Goal: Task Accomplishment & Management: Manage account settings

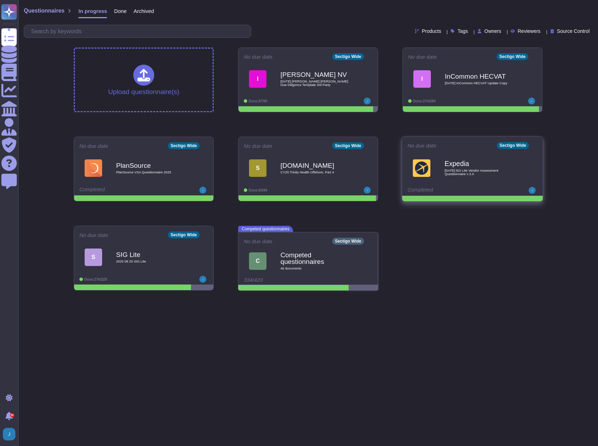
click at [536, 144] on icon at bounding box center [536, 145] width 1 height 2
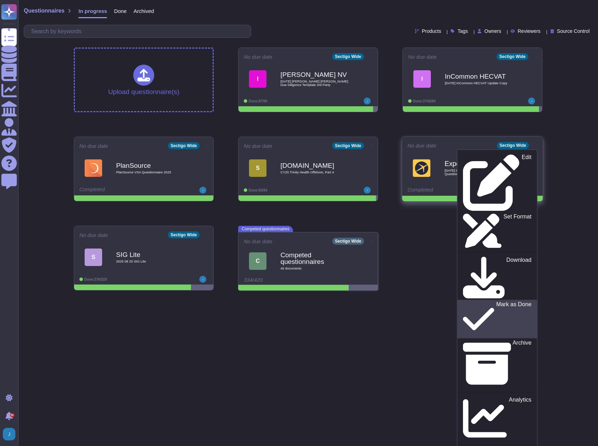
click at [496, 301] on p "Mark as Done" at bounding box center [513, 319] width 35 height 36
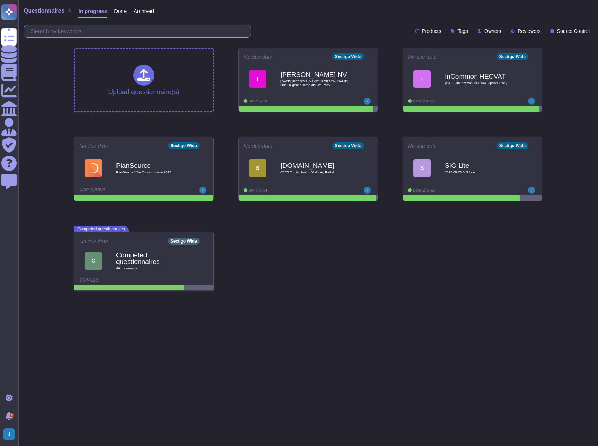
click at [67, 33] on input "text" at bounding box center [139, 31] width 223 height 12
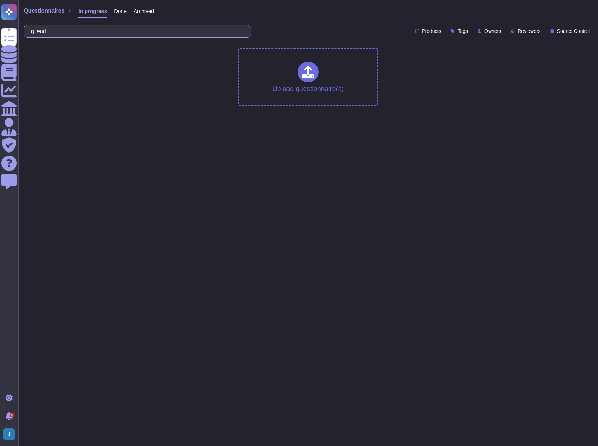
type input "gilead"
click at [115, 10] on span "Done" at bounding box center [120, 10] width 13 height 5
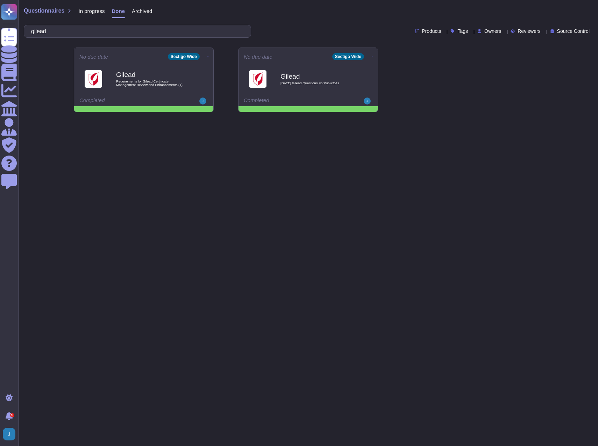
click at [90, 12] on span "In progress" at bounding box center [91, 10] width 26 height 5
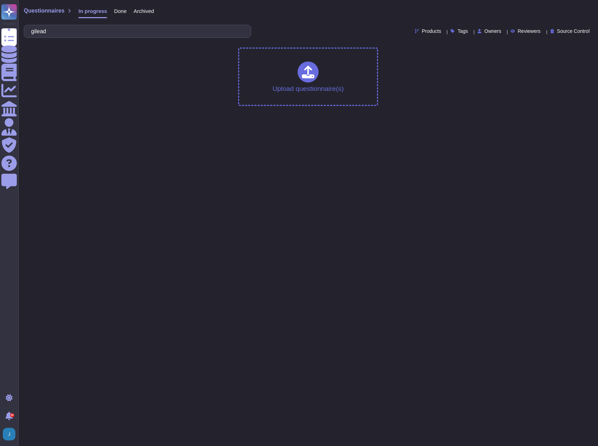
click at [118, 8] on span "Done" at bounding box center [120, 10] width 13 height 5
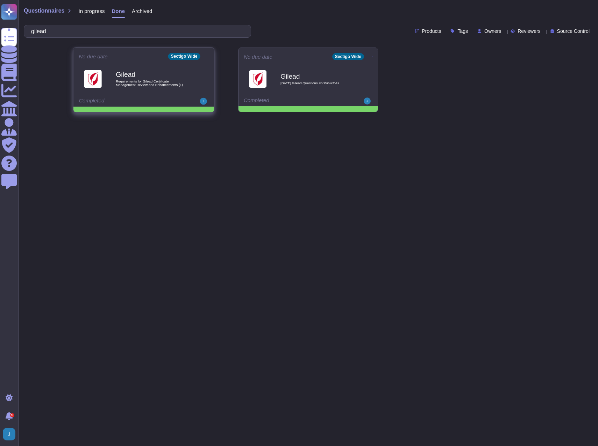
click at [208, 55] on icon at bounding box center [208, 56] width 1 height 2
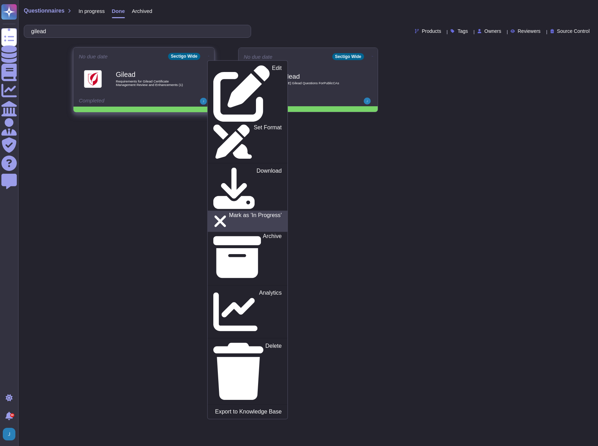
click at [208, 210] on link "Mark as 'In Progress'" at bounding box center [248, 220] width 80 height 21
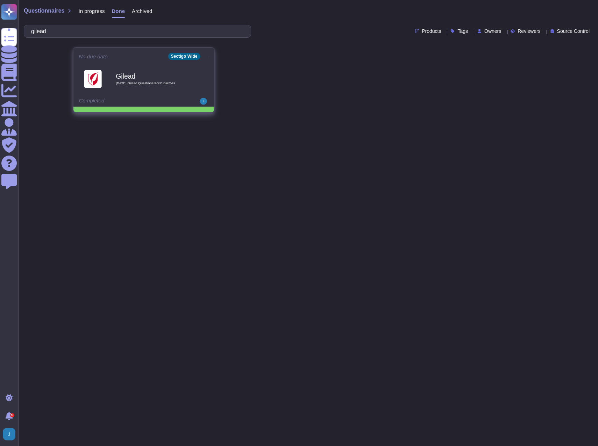
click at [208, 55] on span at bounding box center [208, 55] width 3 height 7
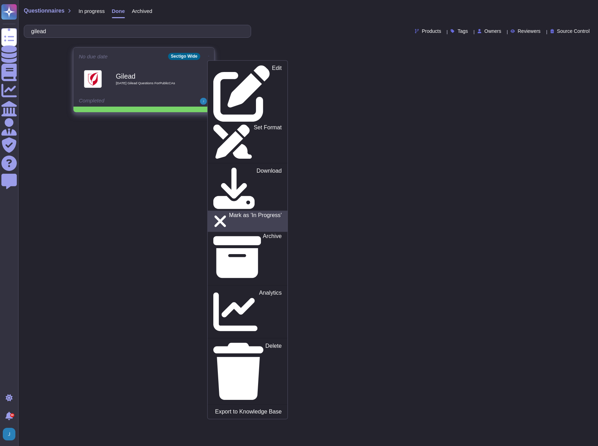
click at [229, 212] on p "Mark as 'In Progress'" at bounding box center [255, 221] width 53 height 18
